Goal: Transaction & Acquisition: Purchase product/service

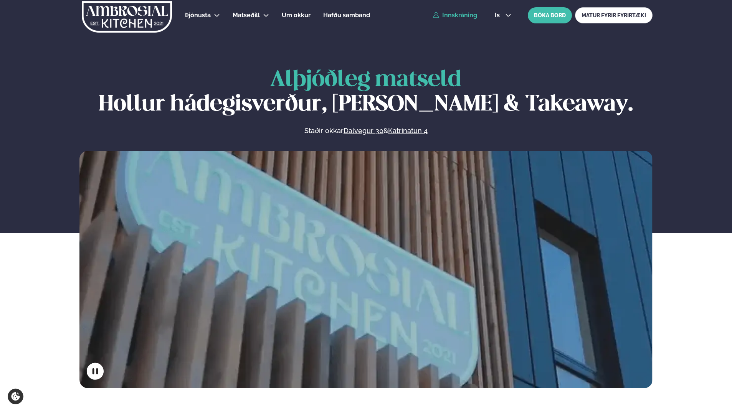
click at [463, 16] on link "Innskráning" at bounding box center [455, 15] width 44 height 7
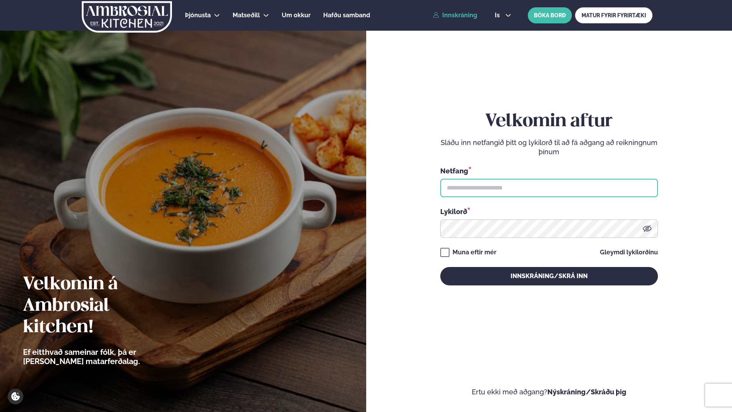
type input "**********"
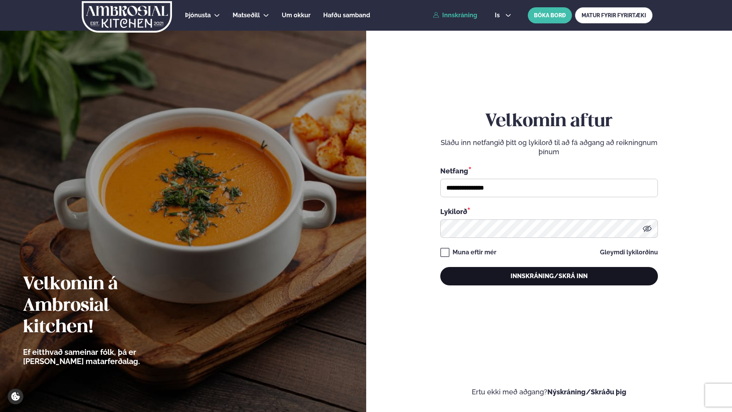
click at [549, 276] on button "Innskráning/Skrá inn" at bounding box center [549, 276] width 218 height 18
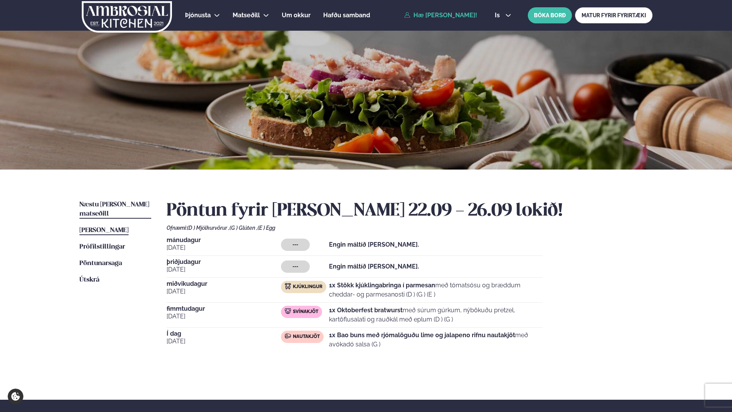
click at [102, 207] on span "Næstu [PERSON_NAME] matseðill" at bounding box center [114, 209] width 70 height 16
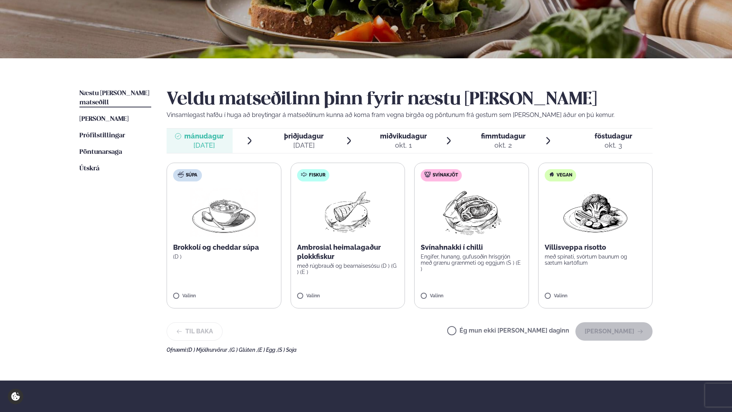
scroll to position [115, 0]
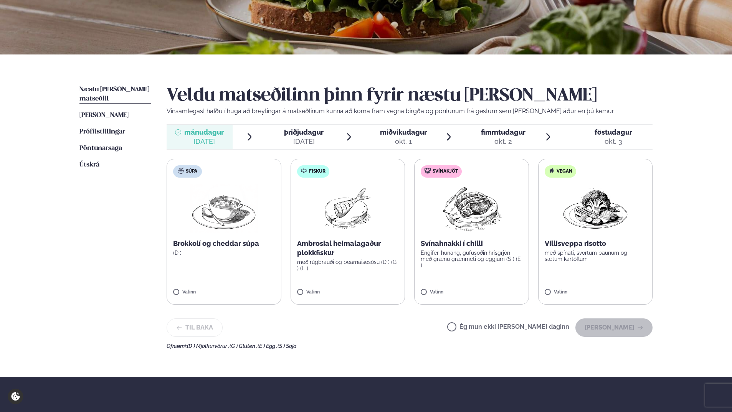
click at [476, 239] on label "Svínakjöt Svínahnakki í chilli Engifer, hunang, gufusoðin hrísgrjón með grænu g…" at bounding box center [471, 232] width 115 height 146
click at [623, 330] on button "[PERSON_NAME]" at bounding box center [613, 327] width 77 height 18
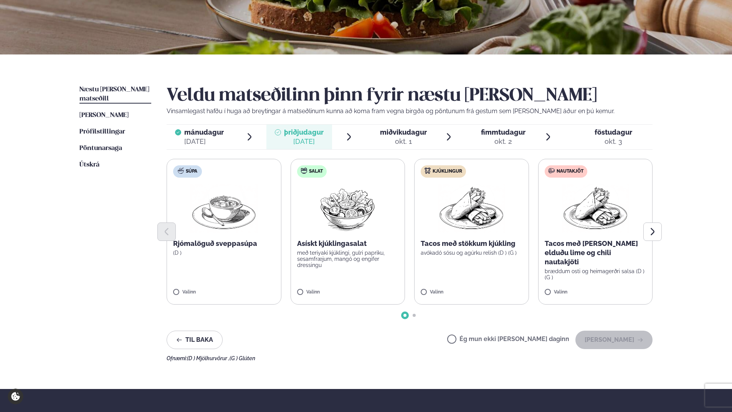
click at [476, 203] on img at bounding box center [471, 208] width 68 height 49
click at [644, 341] on button "[PERSON_NAME]" at bounding box center [613, 340] width 77 height 18
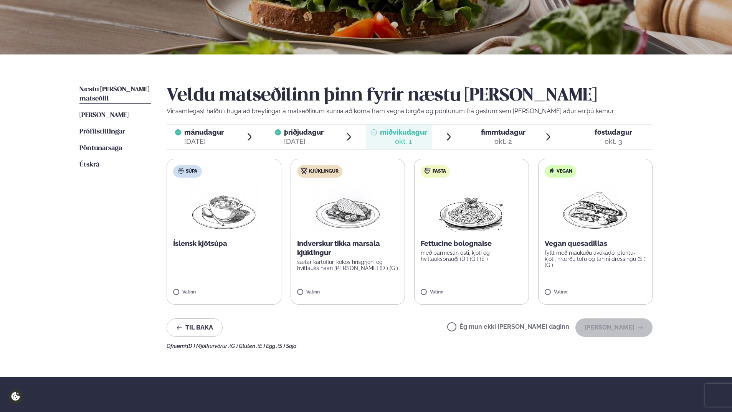
click at [477, 214] on img at bounding box center [471, 208] width 68 height 49
click at [622, 331] on button "[PERSON_NAME]" at bounding box center [613, 327] width 77 height 18
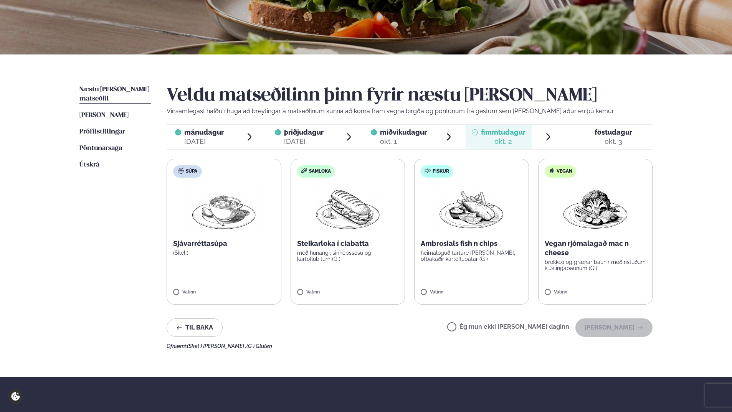
click at [354, 255] on p "með hunangi, sinnepssósu og kartöflubitum (G )" at bounding box center [348, 256] width 102 height 12
click at [628, 330] on button "[PERSON_NAME]" at bounding box center [613, 327] width 77 height 18
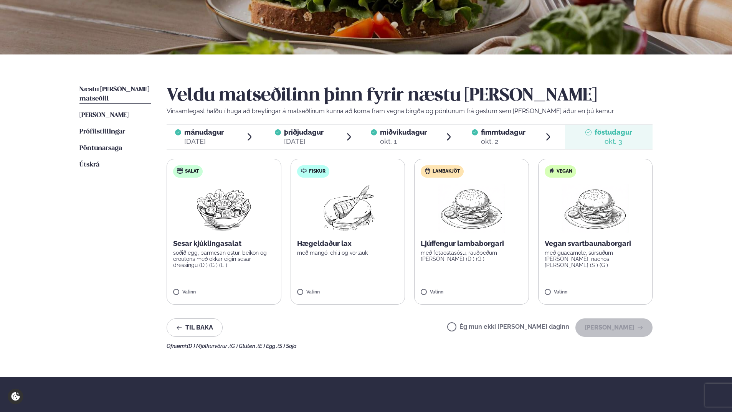
click at [466, 223] on img at bounding box center [471, 208] width 68 height 49
click at [593, 217] on img at bounding box center [595, 208] width 68 height 49
click at [444, 289] on div at bounding box center [448, 288] width 29 height 15
click at [633, 326] on button "[PERSON_NAME]" at bounding box center [613, 327] width 77 height 18
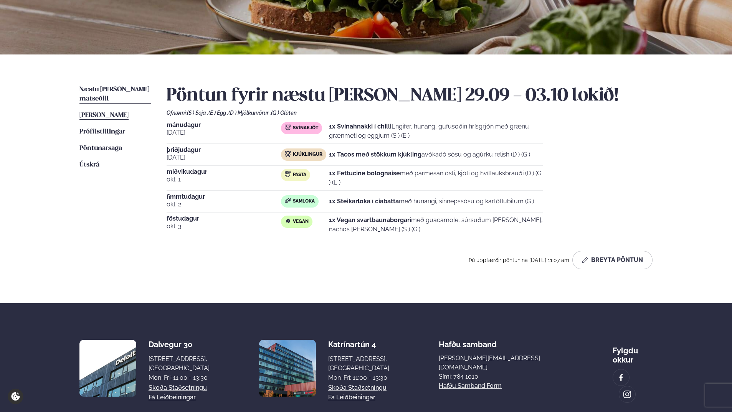
click at [115, 112] on span "[PERSON_NAME]" at bounding box center [103, 115] width 49 height 7
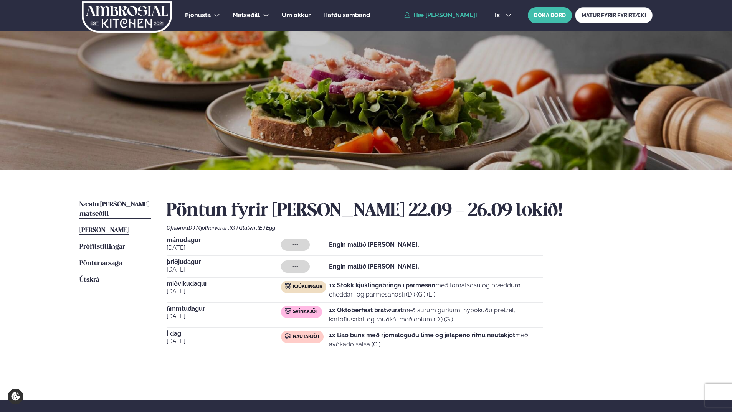
click at [127, 204] on span "Næstu [PERSON_NAME] matseðill" at bounding box center [114, 209] width 70 height 16
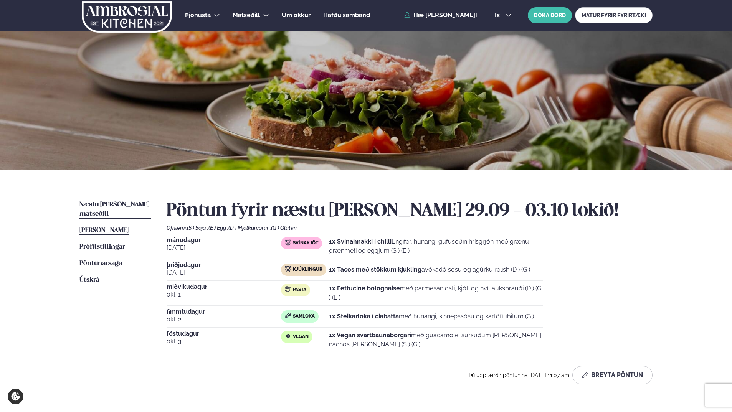
click at [116, 227] on span "[PERSON_NAME]" at bounding box center [103, 230] width 49 height 7
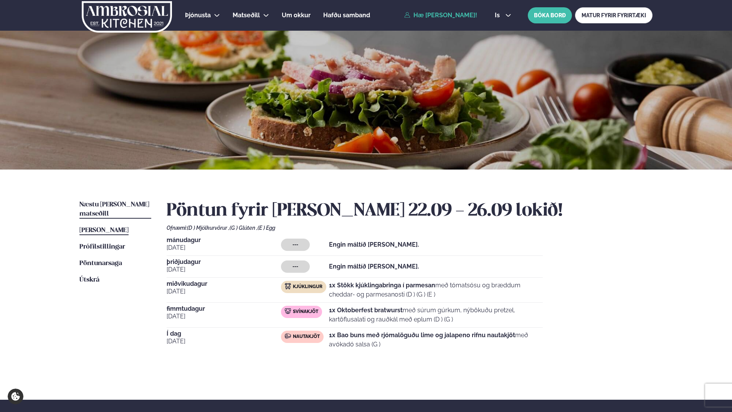
click at [108, 202] on span "Næstu [PERSON_NAME] matseðill" at bounding box center [114, 209] width 70 height 16
